Goal: Find contact information: Find contact information

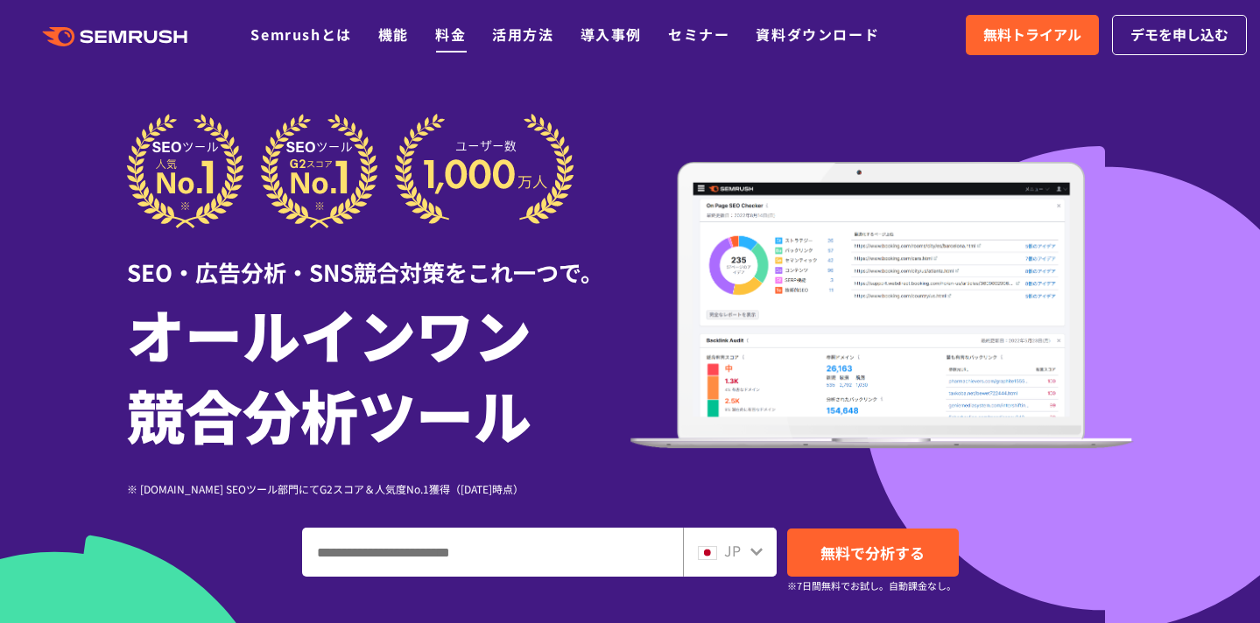
click at [446, 34] on link "料金" at bounding box center [450, 34] width 31 height 21
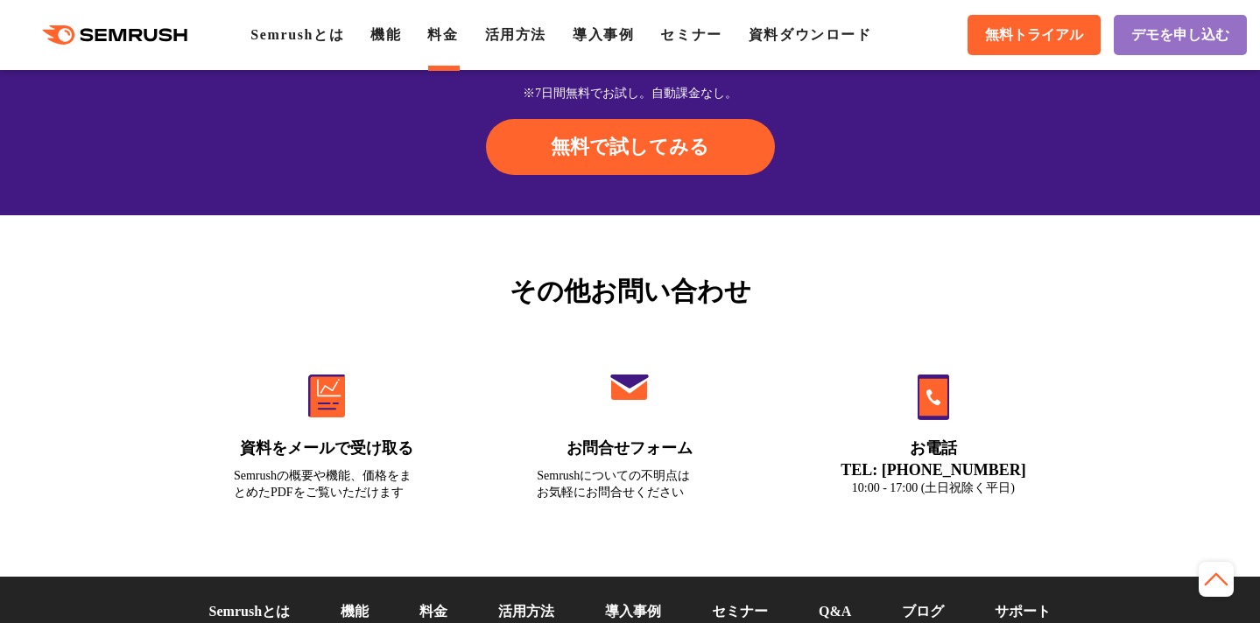
scroll to position [6163, 0]
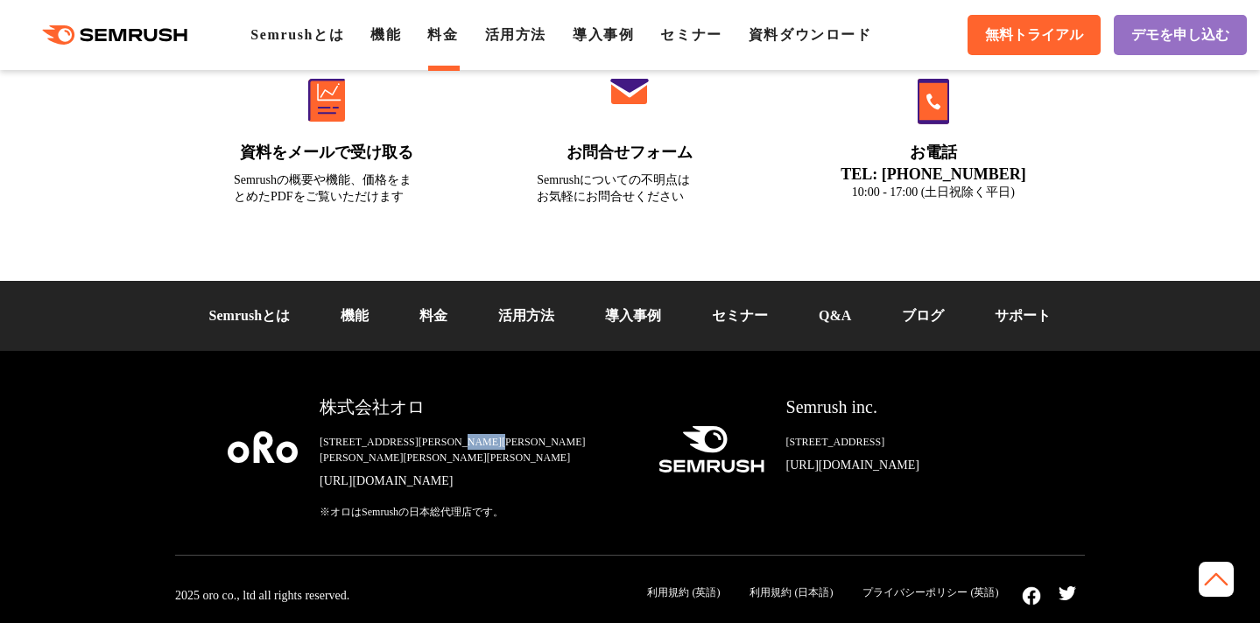
drag, startPoint x: 511, startPoint y: 459, endPoint x: 572, endPoint y: 459, distance: 61.3
click at [572, 459] on div "[STREET_ADDRESS][PERSON_NAME][PERSON_NAME][PERSON_NAME][PERSON_NAME][PERSON_NAM…" at bounding box center [474, 450] width 310 height 32
copy div "[PERSON_NAME][GEOGRAPHIC_DATA][PERSON_NAME]"
